Goal: Information Seeking & Learning: Learn about a topic

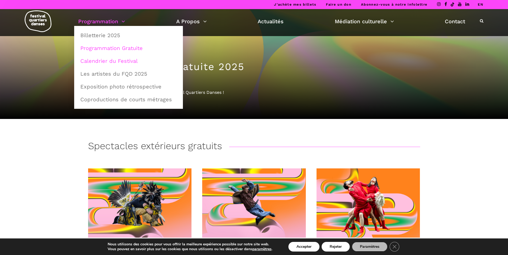
drag, startPoint x: 120, startPoint y: 60, endPoint x: 125, endPoint y: 60, distance: 5.1
click at [120, 60] on link "Calendrier du Festival" at bounding box center [128, 61] width 103 height 12
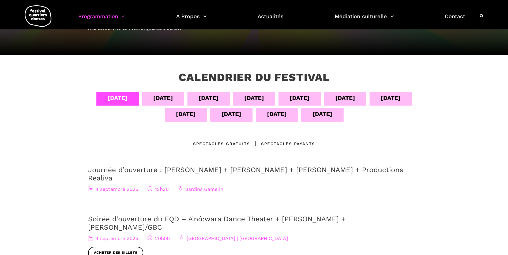
scroll to position [80, 0]
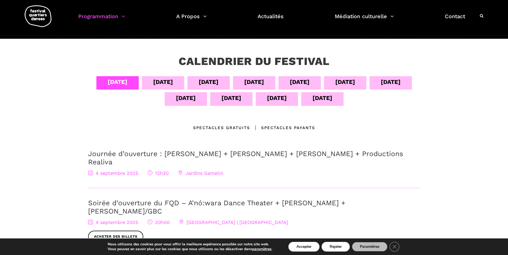
click at [160, 83] on div "[DATE]" at bounding box center [163, 81] width 20 height 9
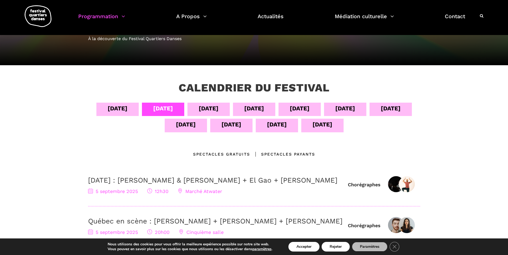
scroll to position [54, 0]
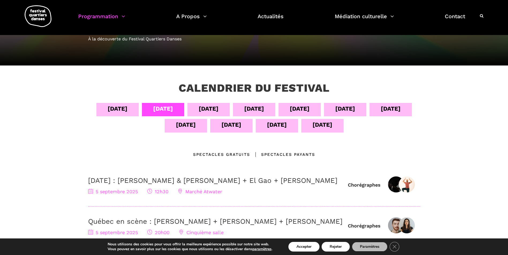
click at [206, 109] on div "[DATE]" at bounding box center [209, 108] width 20 height 9
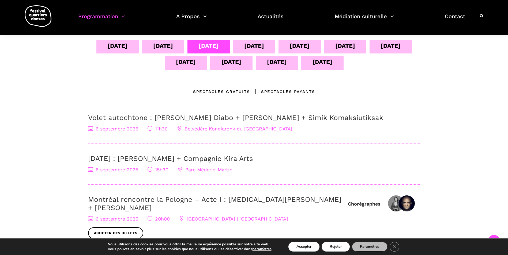
scroll to position [107, 0]
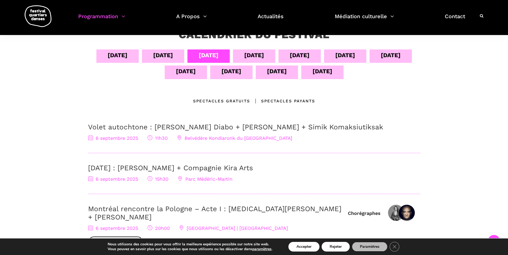
click at [243, 56] on div "[DATE]" at bounding box center [254, 56] width 42 height 13
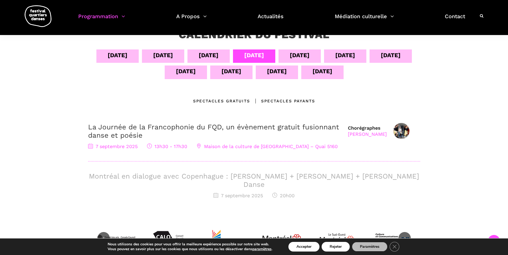
click at [306, 56] on div "[DATE]" at bounding box center [300, 55] width 20 height 9
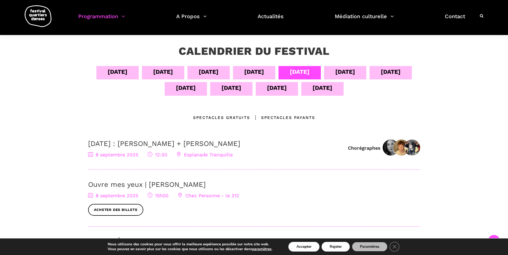
scroll to position [80, 0]
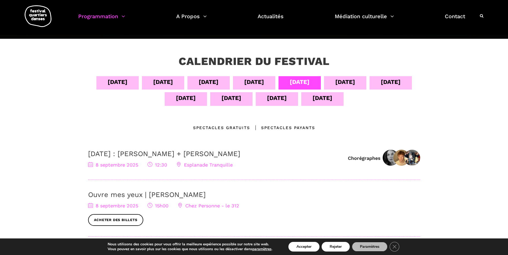
click at [346, 80] on div "[DATE]" at bounding box center [345, 81] width 20 height 9
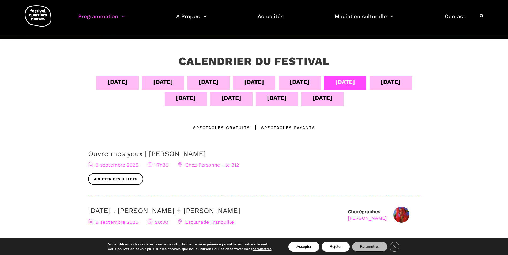
click at [184, 101] on div "[DATE]" at bounding box center [186, 97] width 20 height 9
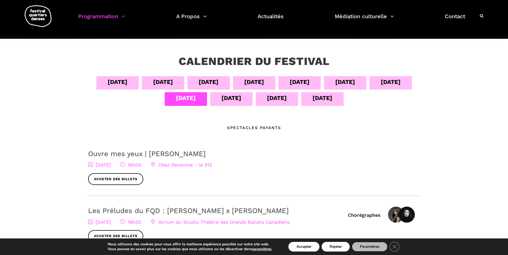
click at [222, 100] on div "[DATE]" at bounding box center [231, 97] width 20 height 9
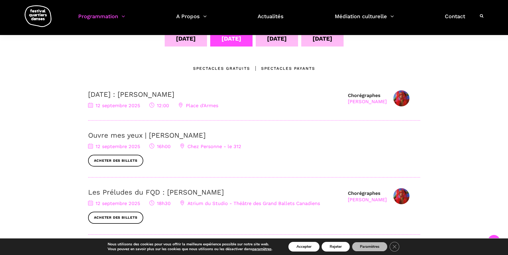
scroll to position [134, 0]
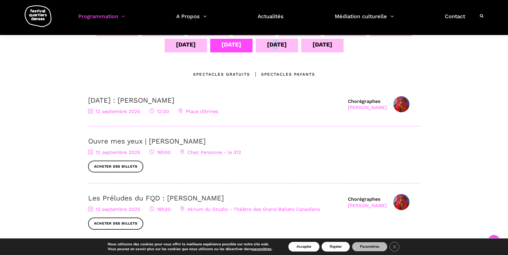
click at [272, 48] on div "[DATE]" at bounding box center [277, 44] width 20 height 9
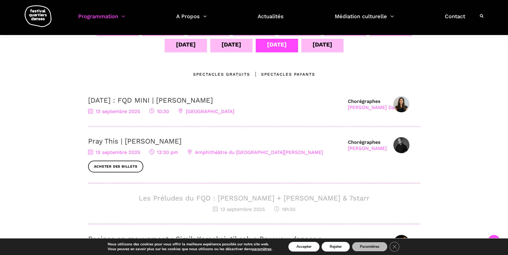
click at [319, 46] on div "[DATE]" at bounding box center [322, 44] width 20 height 9
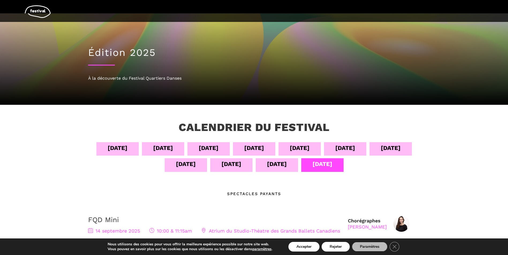
scroll to position [0, 0]
